Goal: Information Seeking & Learning: Learn about a topic

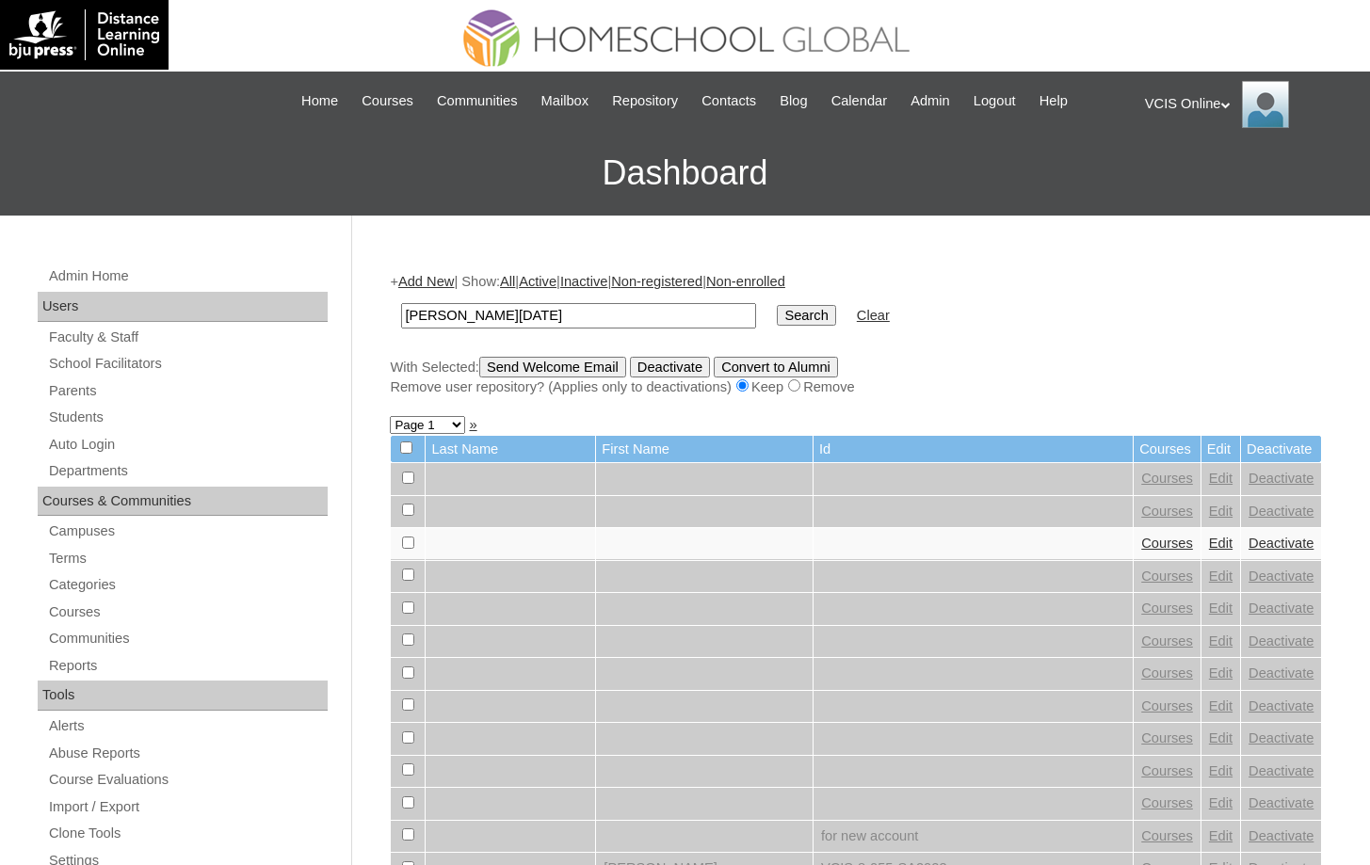
type input "[PERSON_NAME][DATE]"
click at [777, 305] on input "Search" at bounding box center [806, 315] width 58 height 21
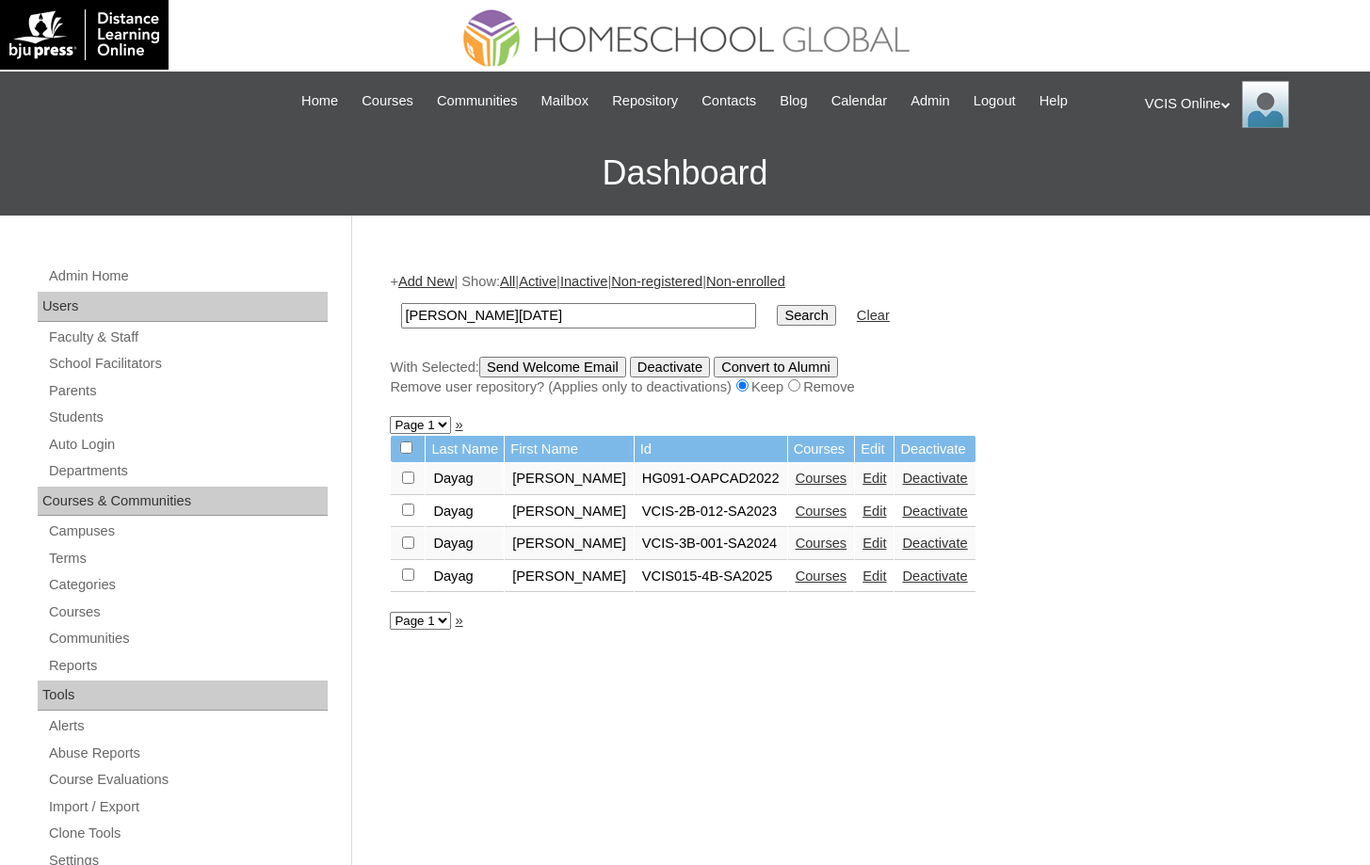
click at [817, 574] on link "Courses" at bounding box center [822, 576] width 52 height 15
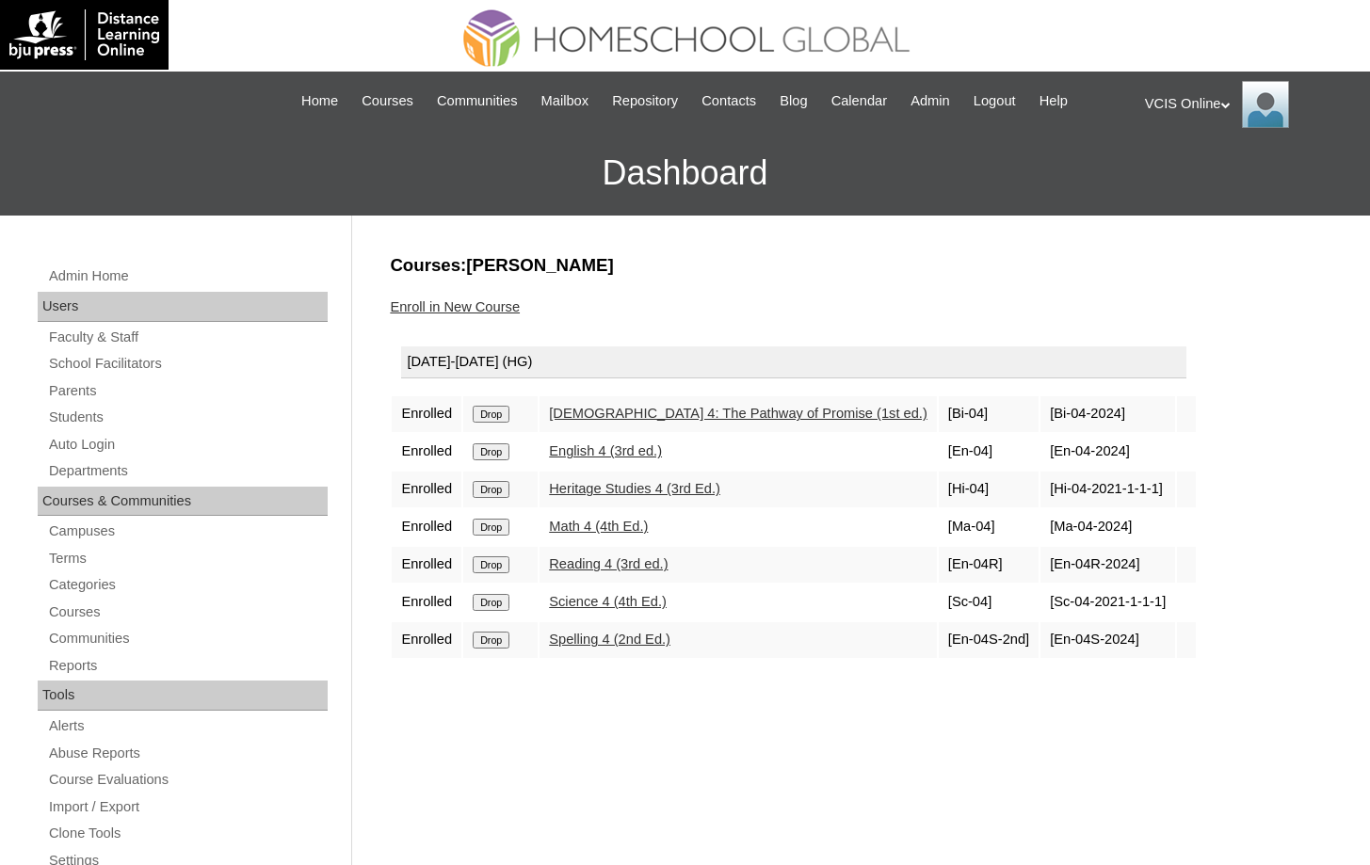
click at [635, 599] on link "Science 4 (4th Ed.)" at bounding box center [608, 601] width 118 height 15
click at [661, 493] on link "Heritage Studies 4 (3rd Ed.)" at bounding box center [634, 488] width 171 height 15
